Goal: Communication & Community: Answer question/provide support

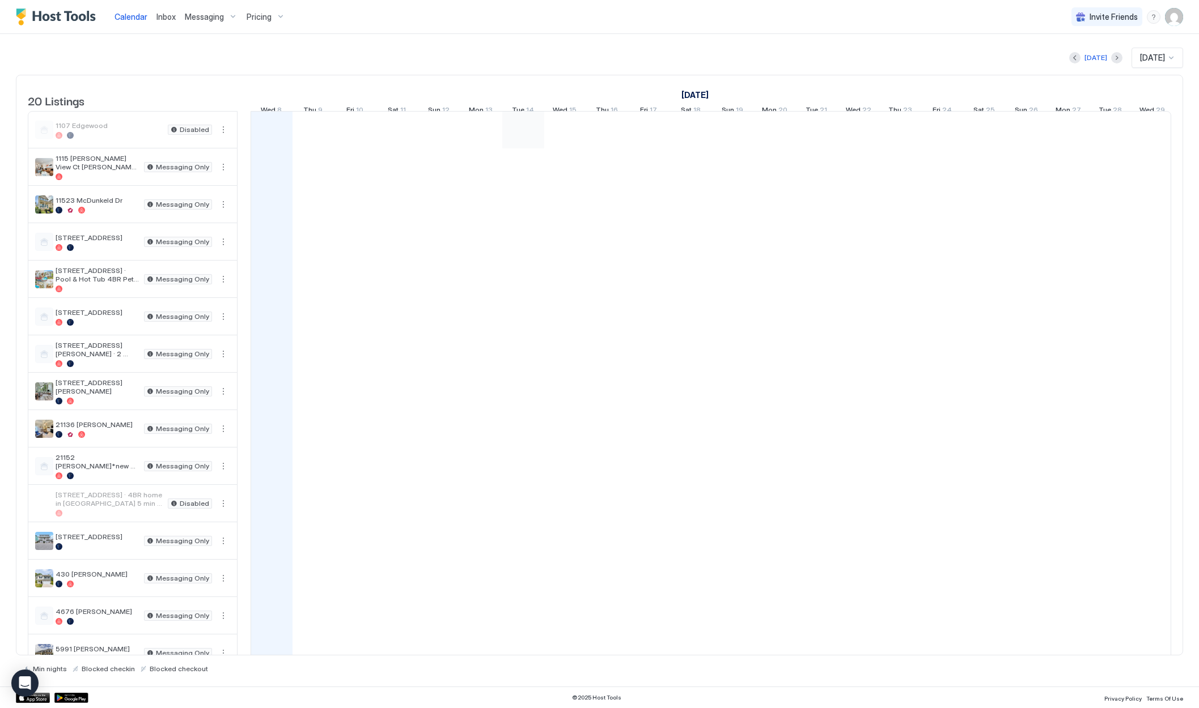
scroll to position [0, 630]
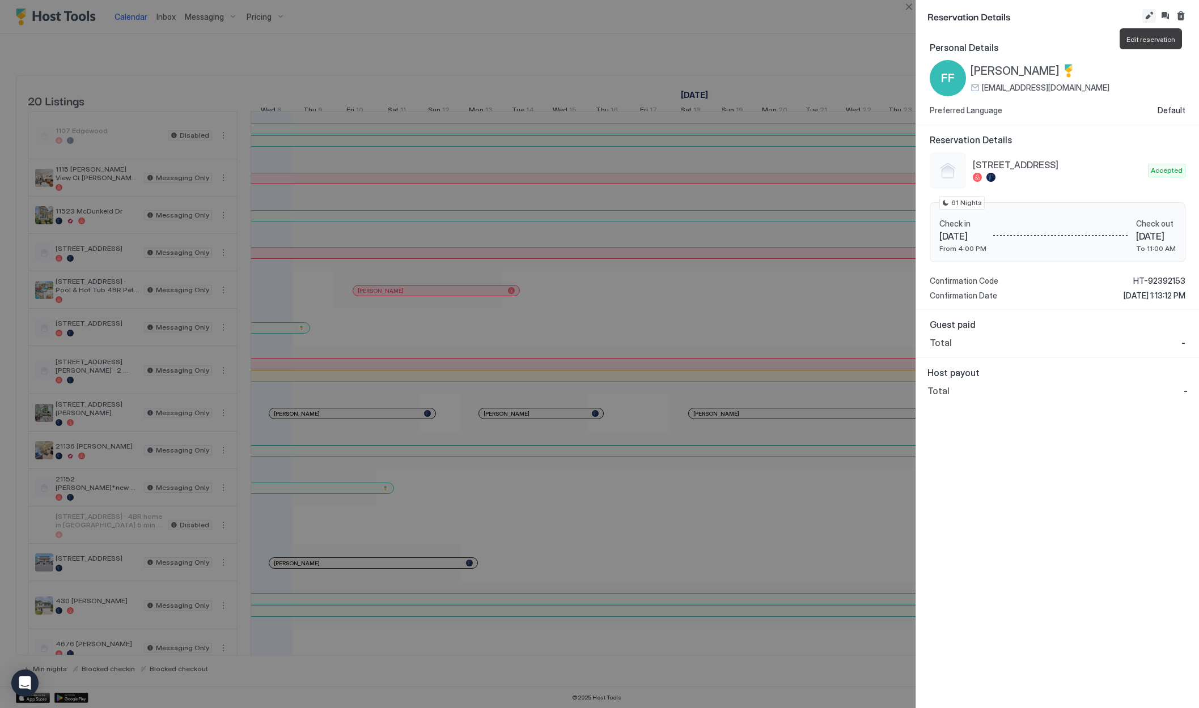
click at [1150, 16] on button "Edit reservation" at bounding box center [1149, 16] width 14 height 14
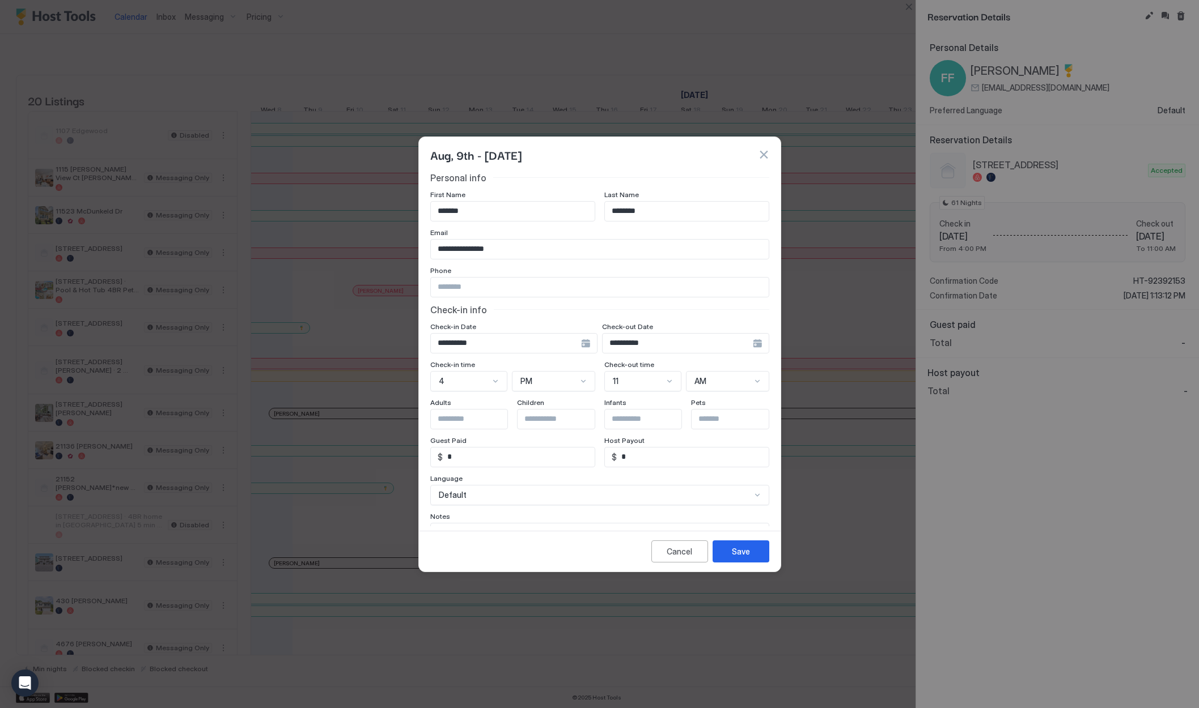
click at [753, 345] on div "**********" at bounding box center [685, 343] width 167 height 20
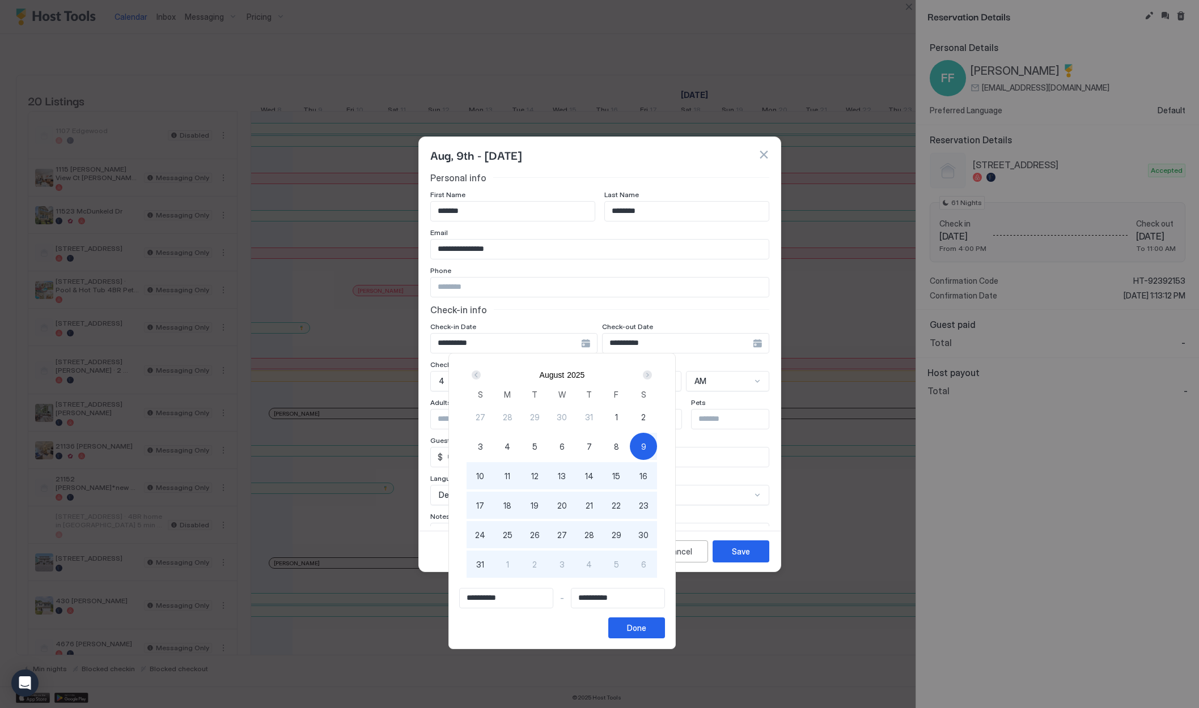
click at [646, 447] on span "9" at bounding box center [643, 447] width 5 height 12
click at [652, 374] on div "Next" at bounding box center [647, 375] width 9 height 9
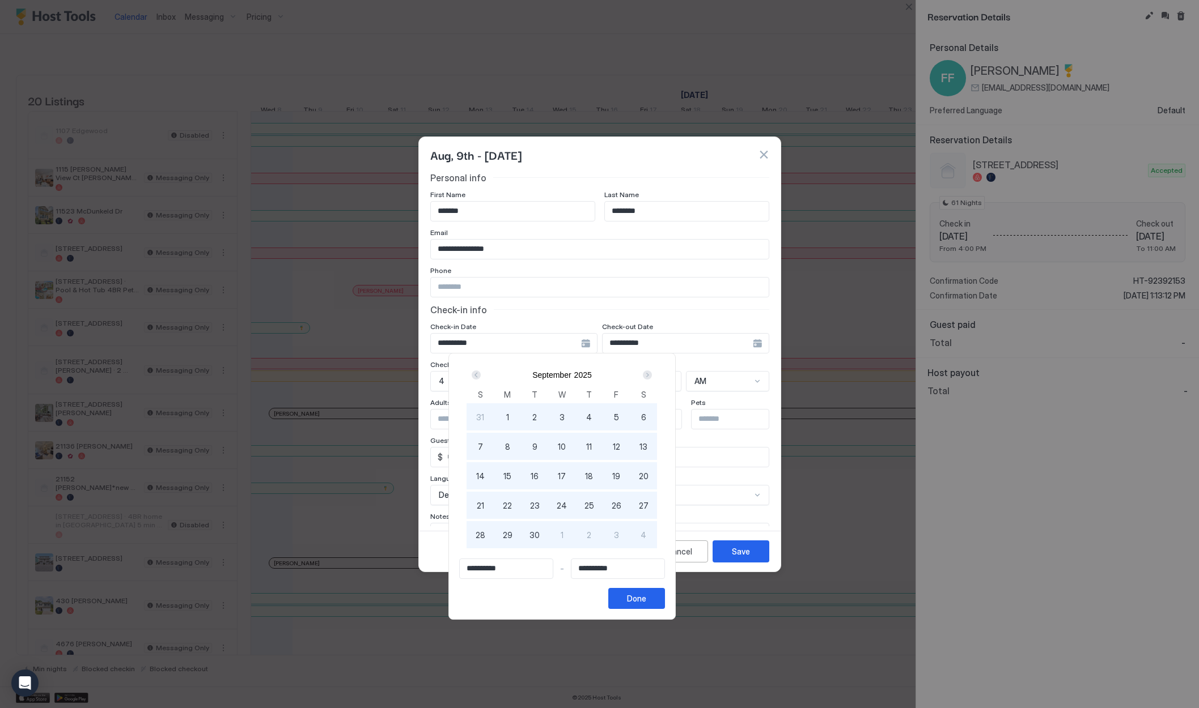
click at [652, 374] on div "Next" at bounding box center [647, 375] width 9 height 9
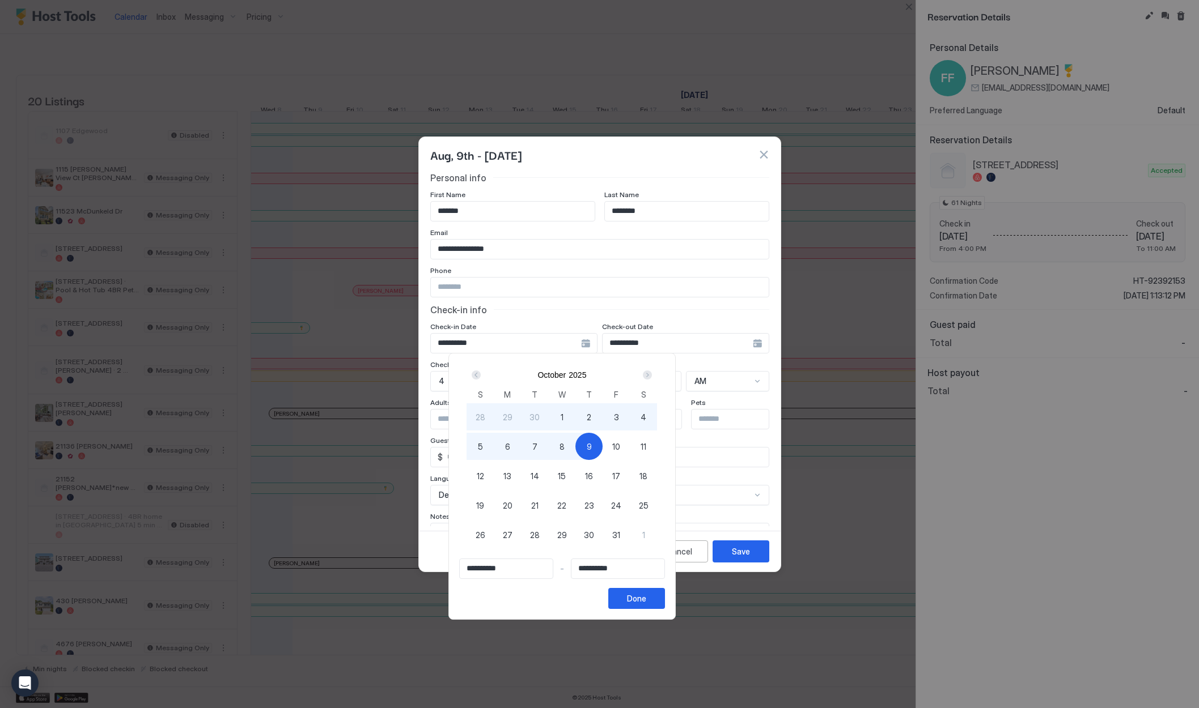
click at [652, 374] on div "Next" at bounding box center [647, 375] width 9 height 9
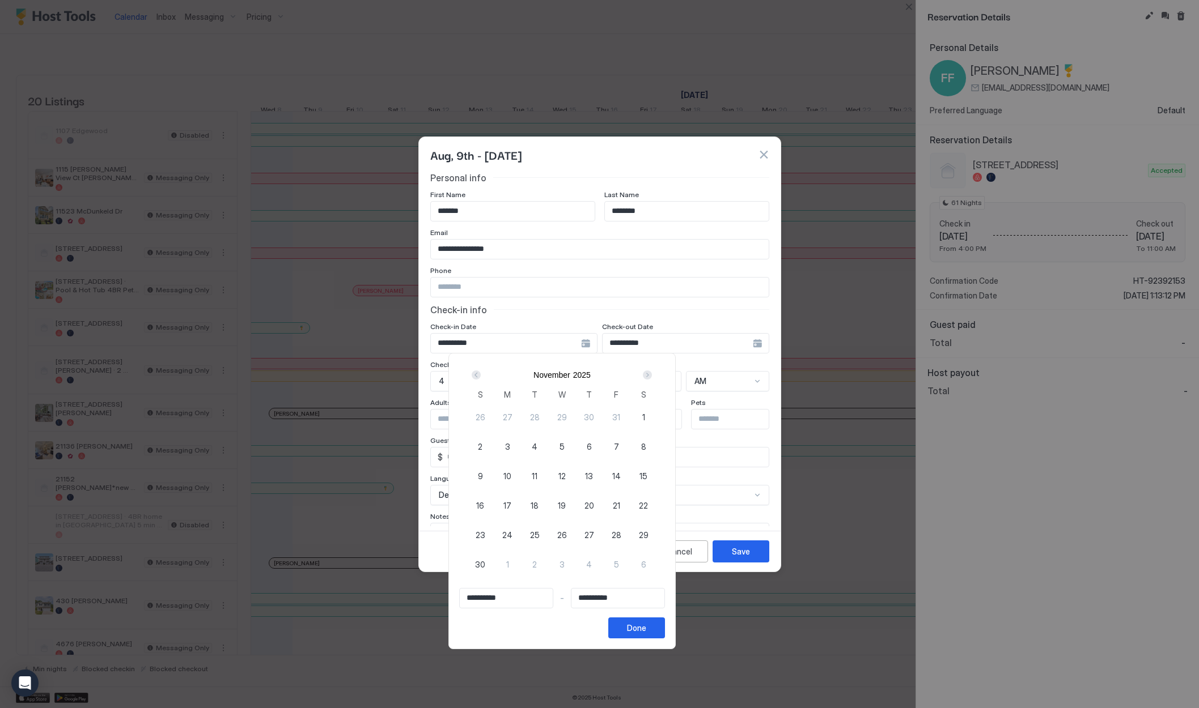
click at [494, 479] on div "9" at bounding box center [479, 475] width 27 height 27
type input "**********"
click at [665, 626] on button "Done" at bounding box center [636, 628] width 57 height 21
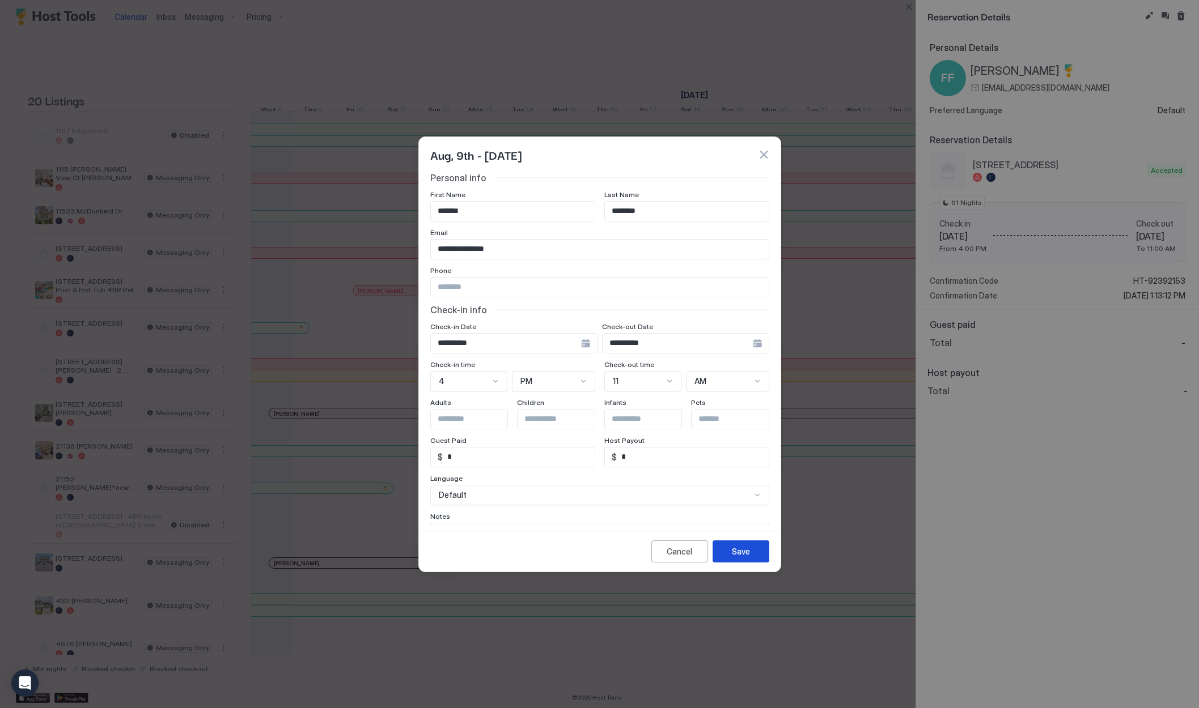
click at [744, 554] on div "Save" at bounding box center [741, 552] width 18 height 12
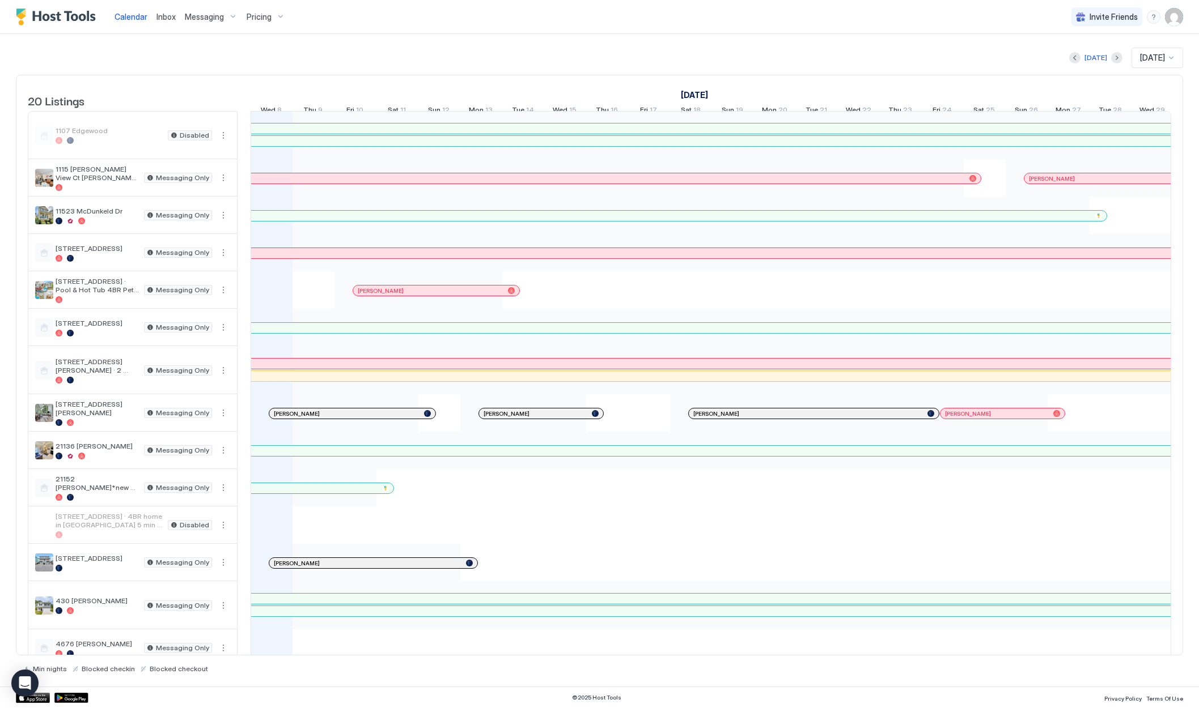
click at [362, 333] on div at bounding box center [624, 328] width 1969 height 10
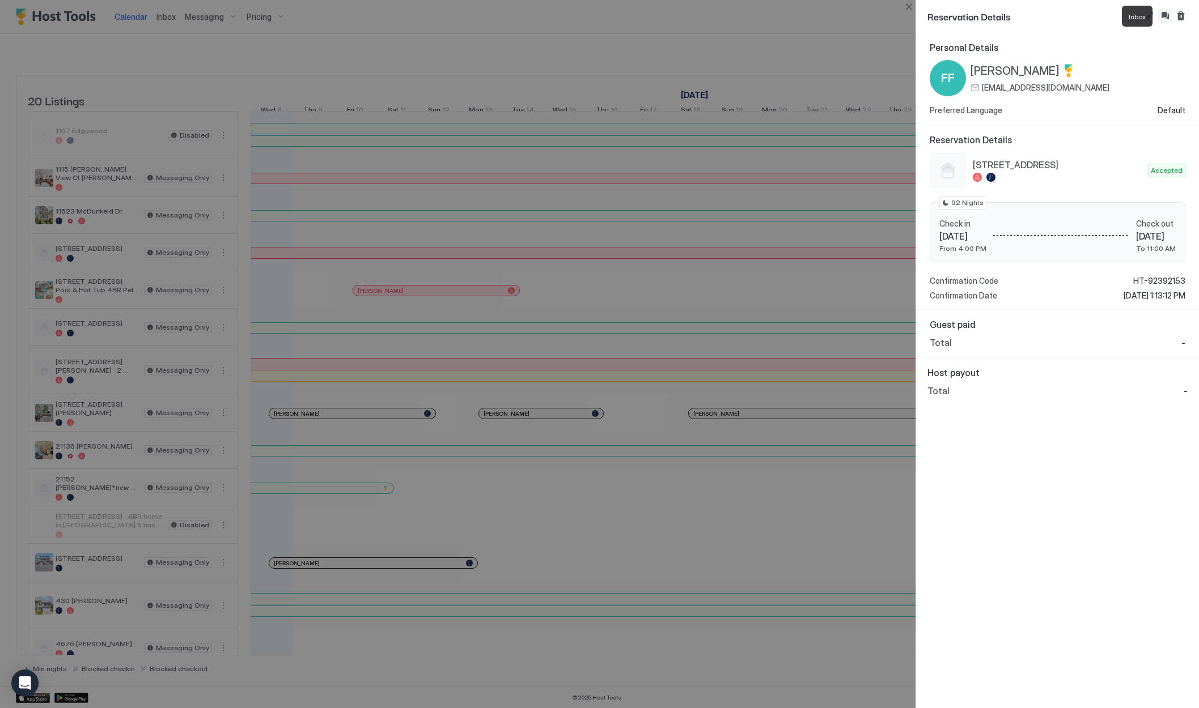
click at [1166, 18] on button "Inbox" at bounding box center [1165, 16] width 14 height 14
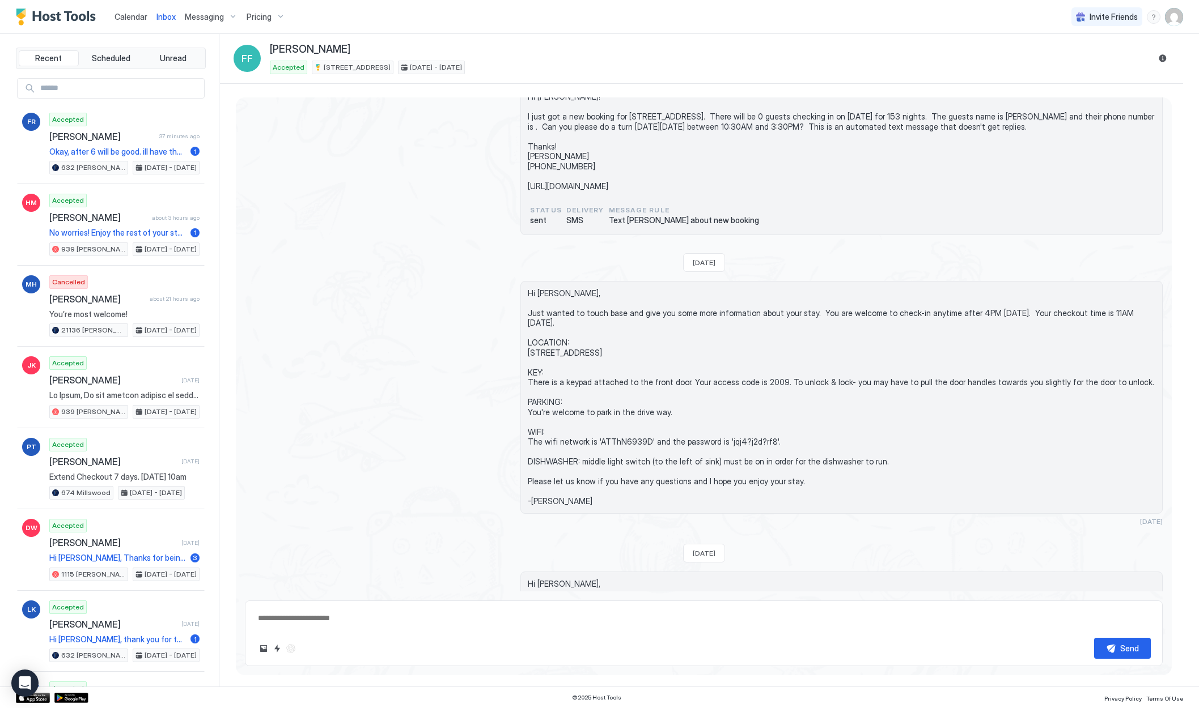
scroll to position [413, 0]
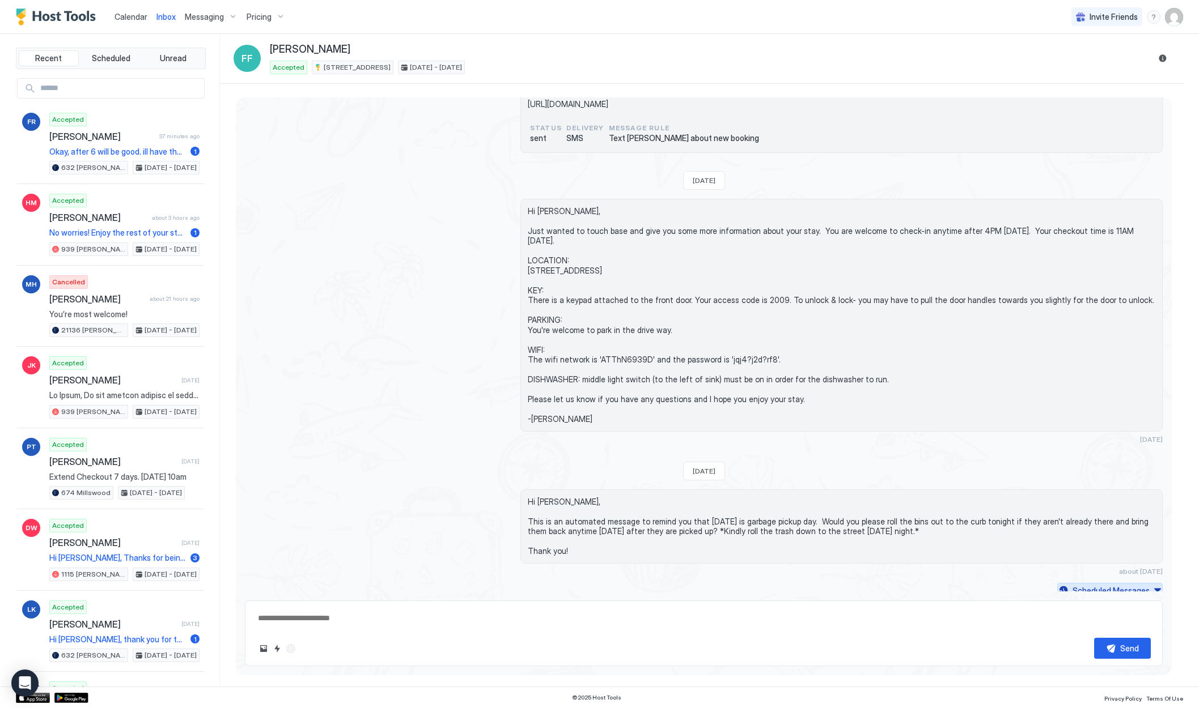
click at [1136, 585] on div "Scheduled Messages" at bounding box center [1110, 591] width 77 height 12
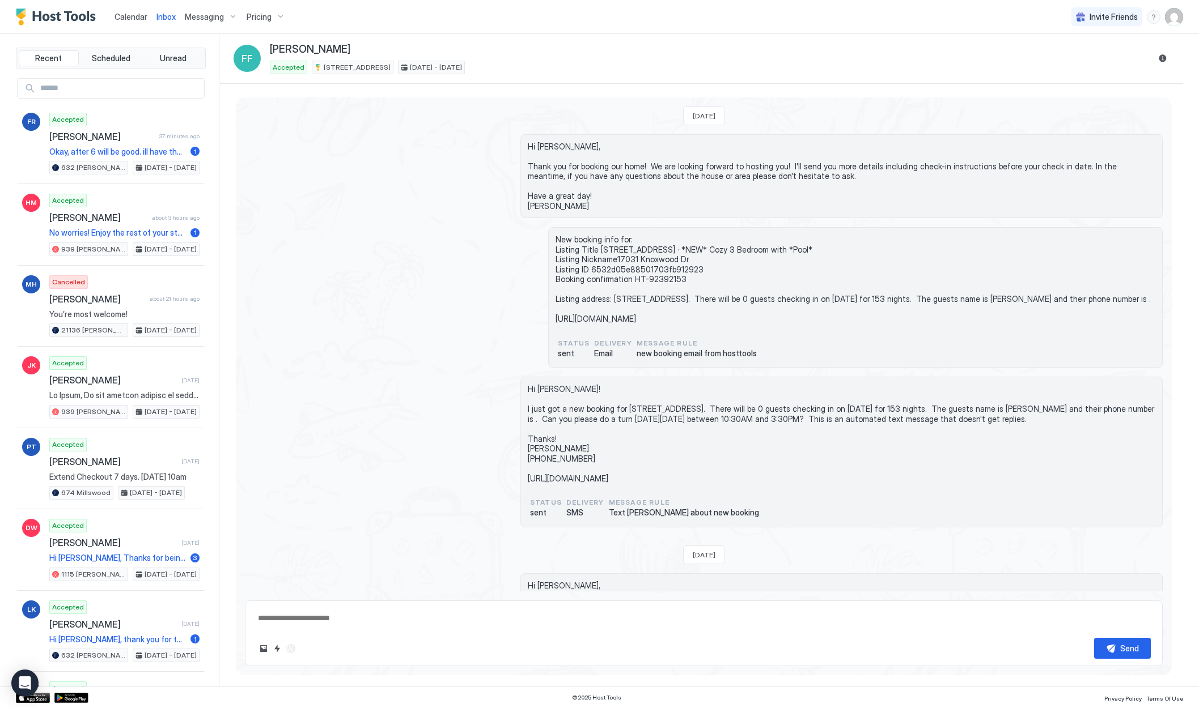
scroll to position [0, 0]
type textarea "*"
